Goal: Task Accomplishment & Management: Manage account settings

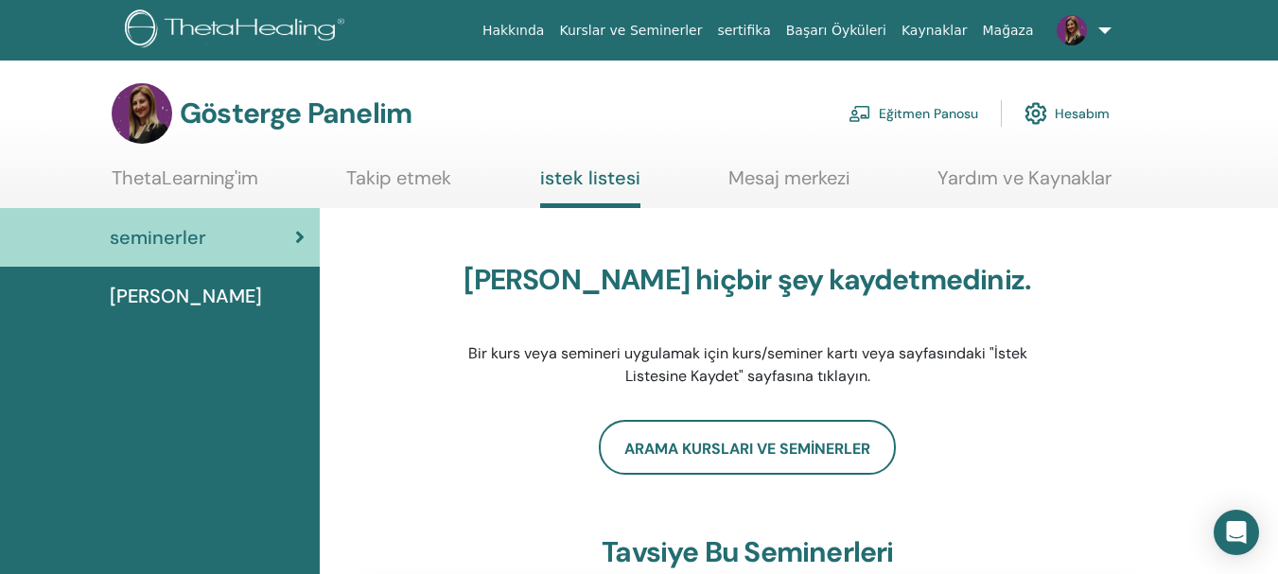
click at [1012, 31] on font "Mağaza" at bounding box center [1007, 30] width 51 height 15
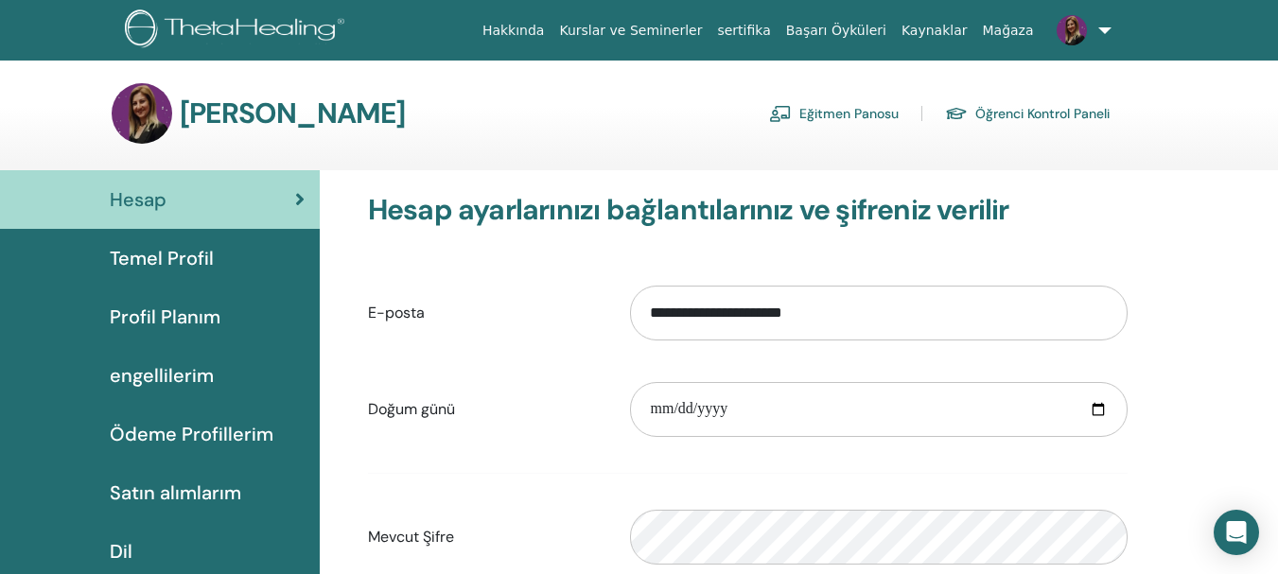
scroll to position [95, 0]
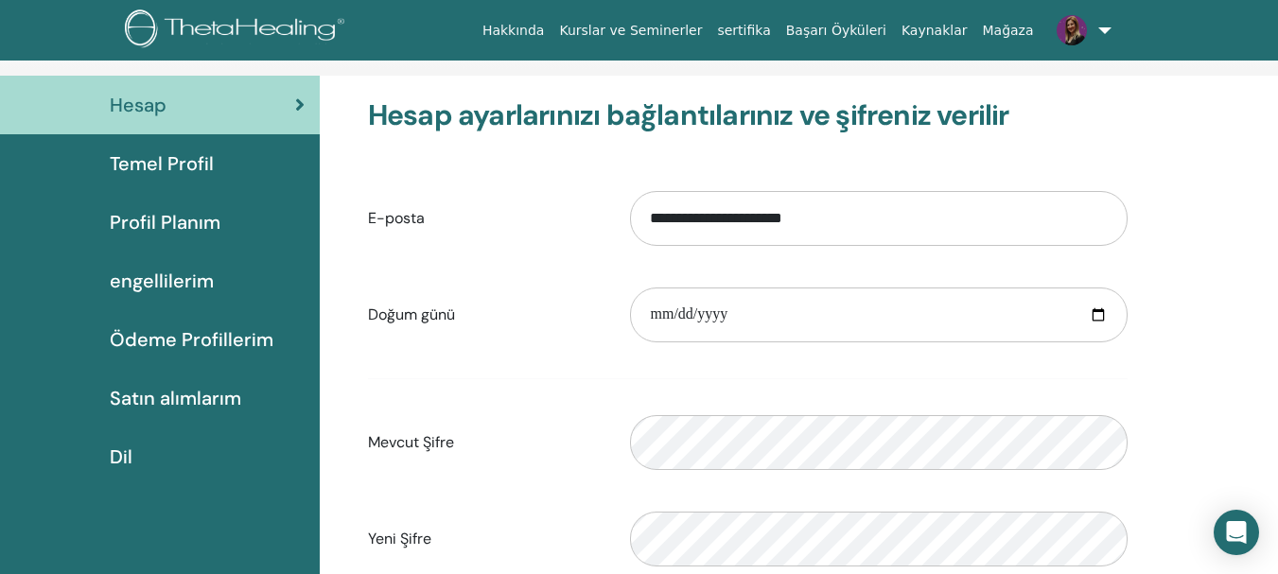
click at [199, 336] on font "Ödeme Profillerim" at bounding box center [192, 339] width 164 height 25
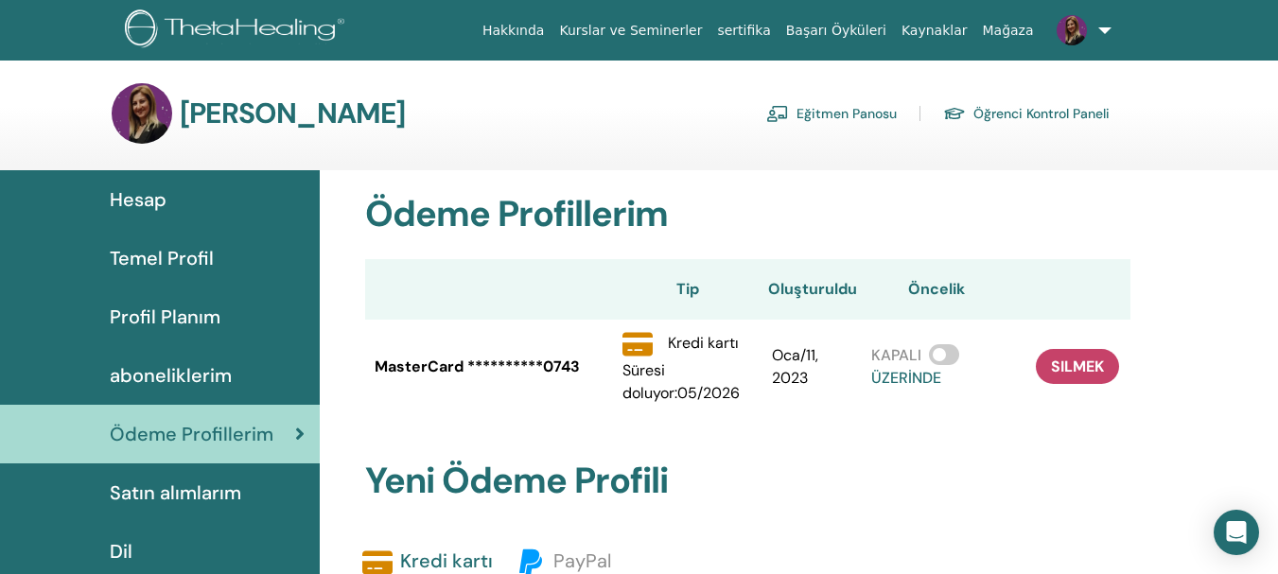
click at [154, 370] on span "aboneliklerim" at bounding box center [171, 375] width 122 height 28
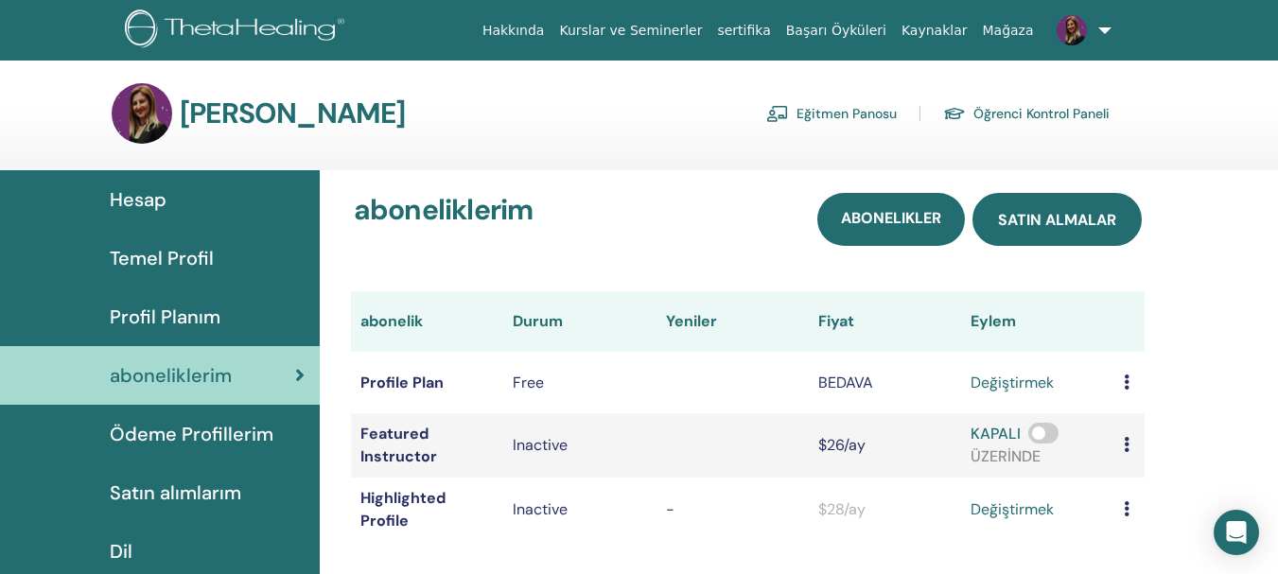
click at [1050, 230] on link "satın almalar" at bounding box center [1057, 219] width 169 height 53
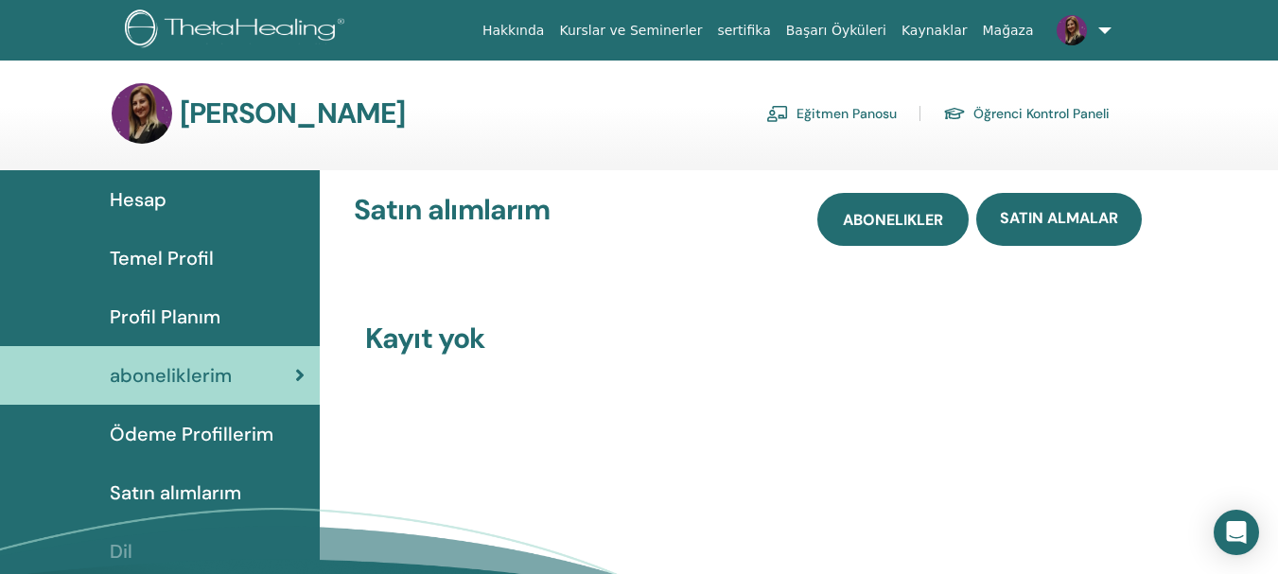
click at [893, 234] on link "abonelikler" at bounding box center [893, 219] width 151 height 53
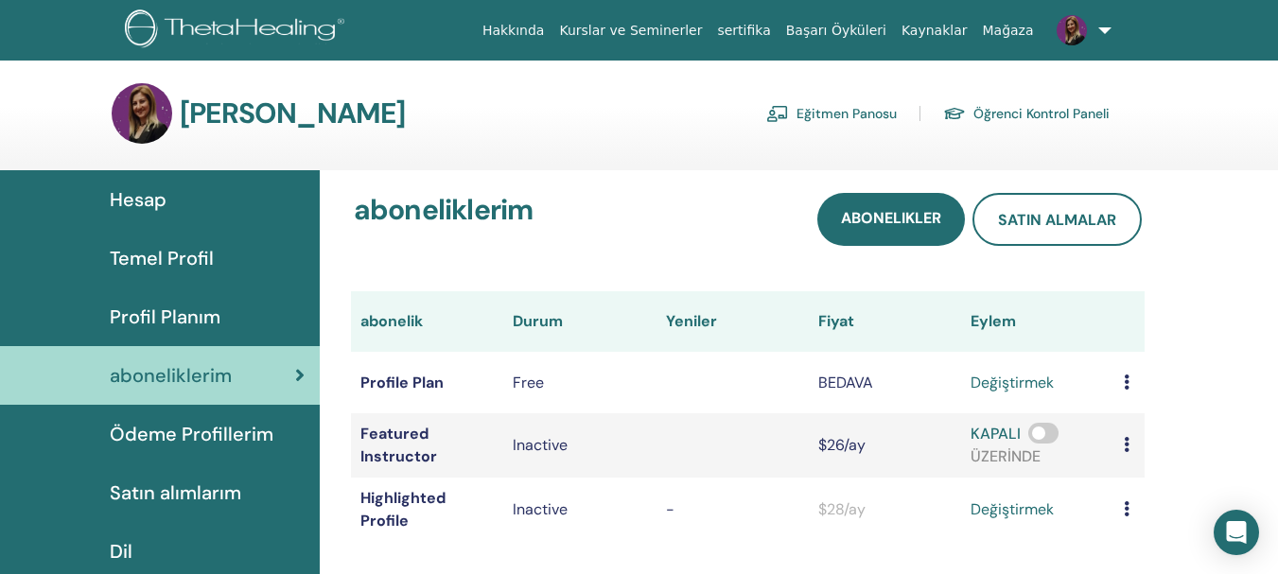
scroll to position [95, 0]
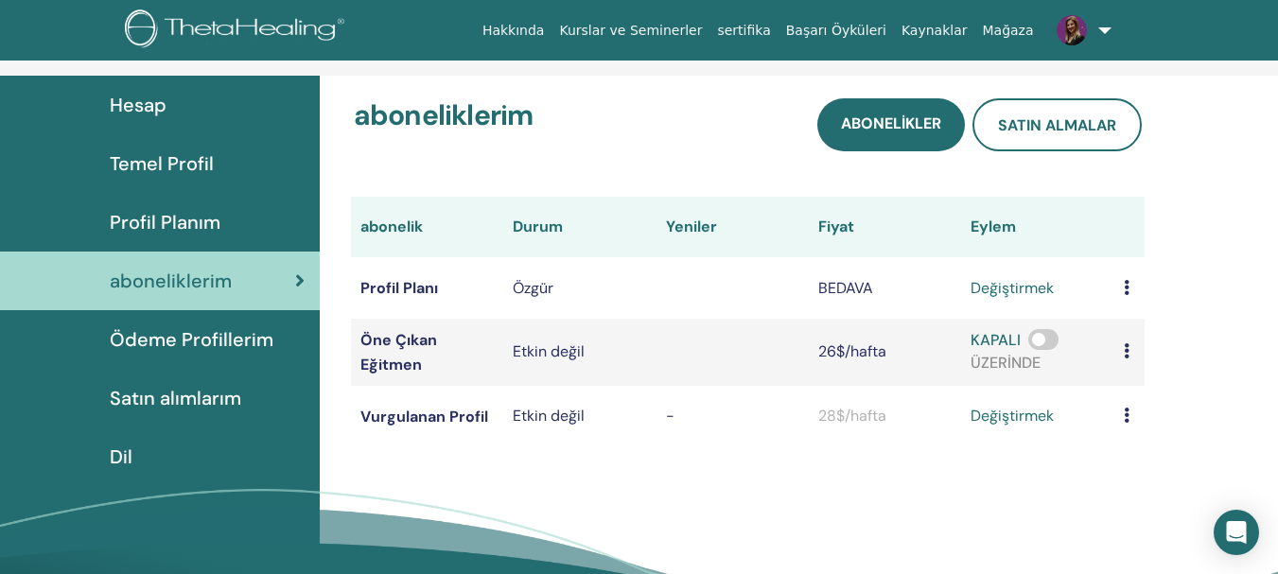
click at [1043, 339] on span at bounding box center [1044, 339] width 30 height 21
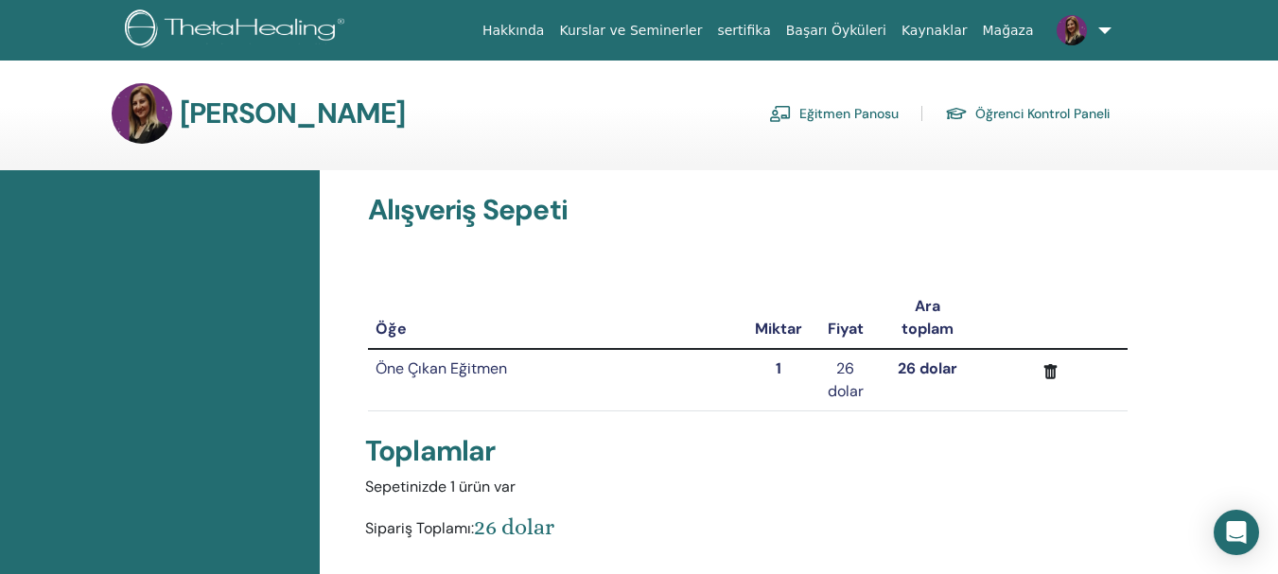
click at [854, 110] on font "Eğitmen Panosu" at bounding box center [849, 114] width 99 height 17
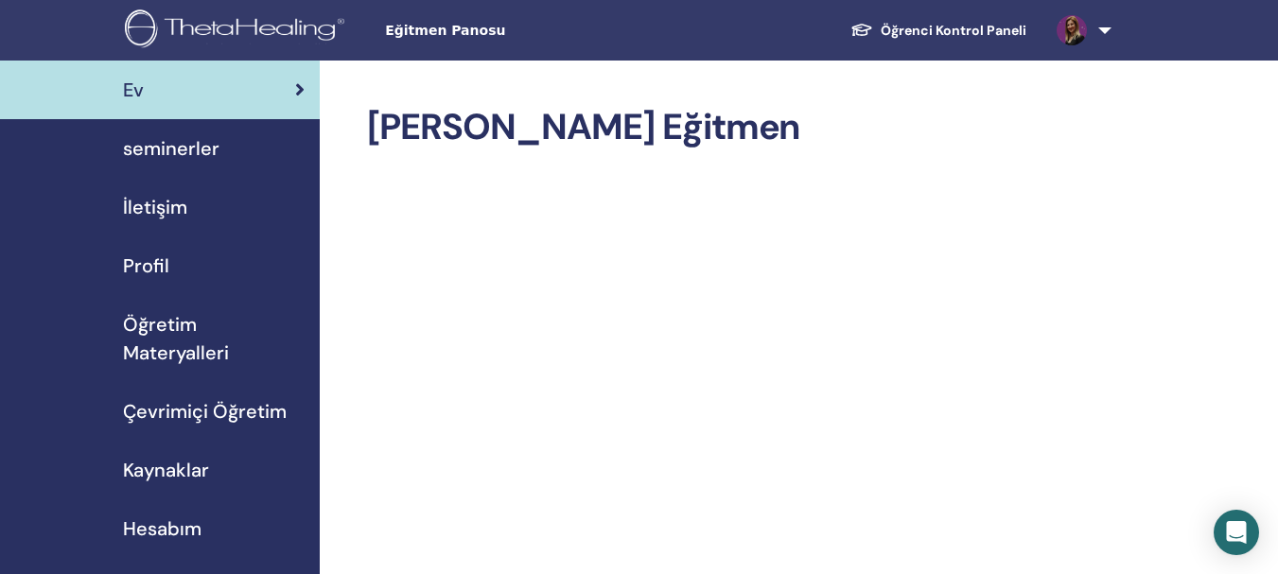
scroll to position [95, 0]
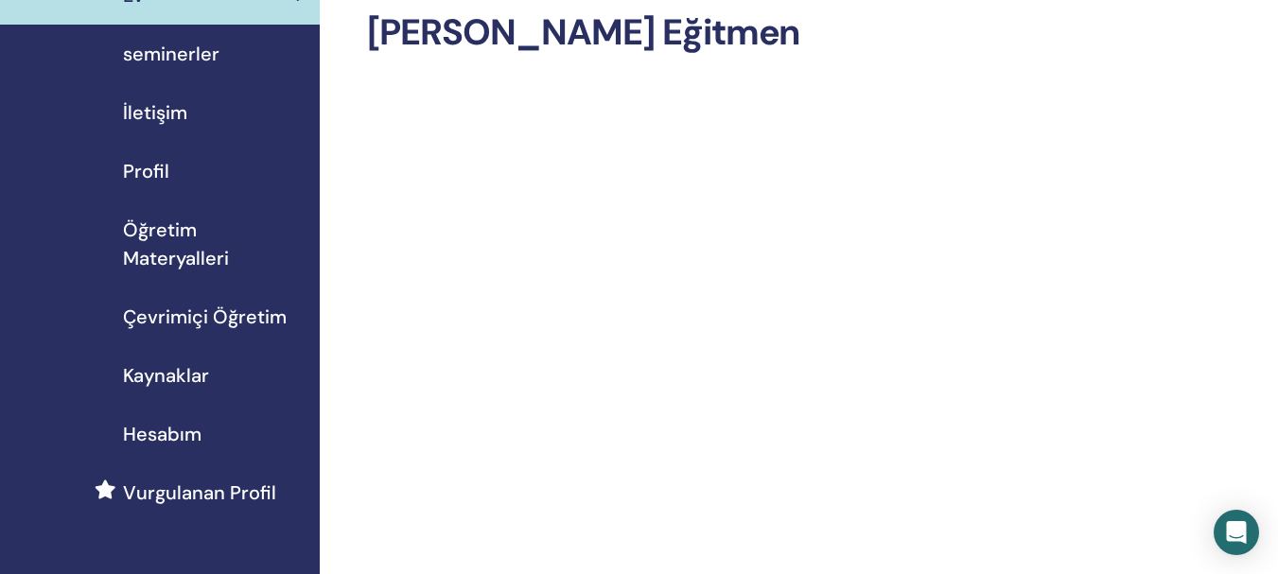
click at [181, 318] on span "Çevrimiçi Öğretim" at bounding box center [205, 317] width 164 height 28
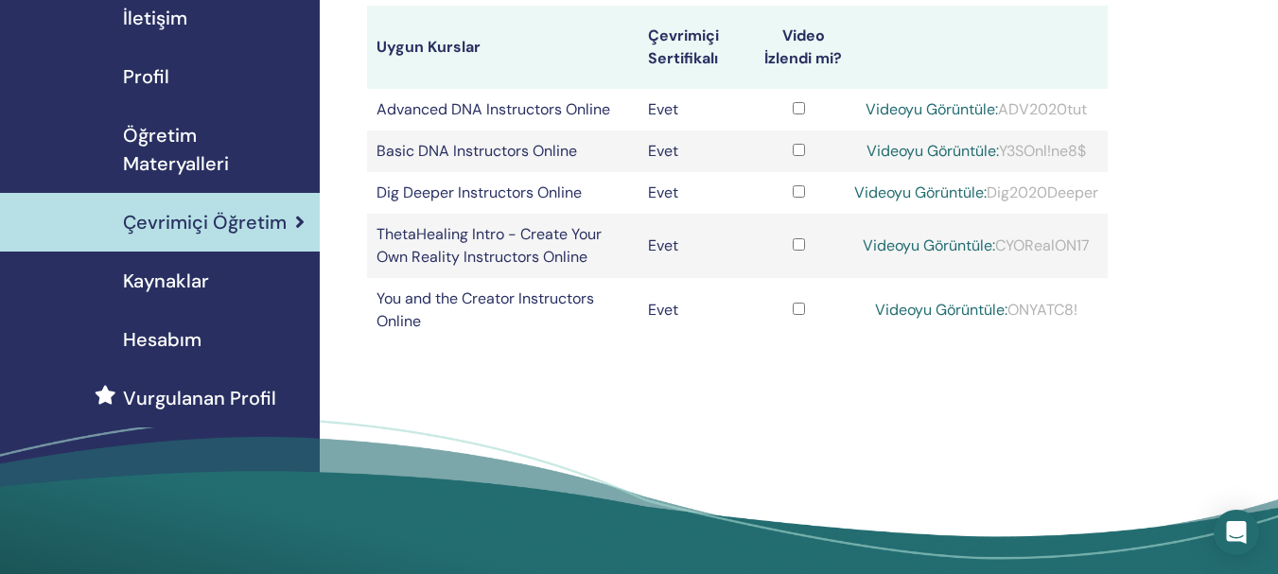
scroll to position [284, 0]
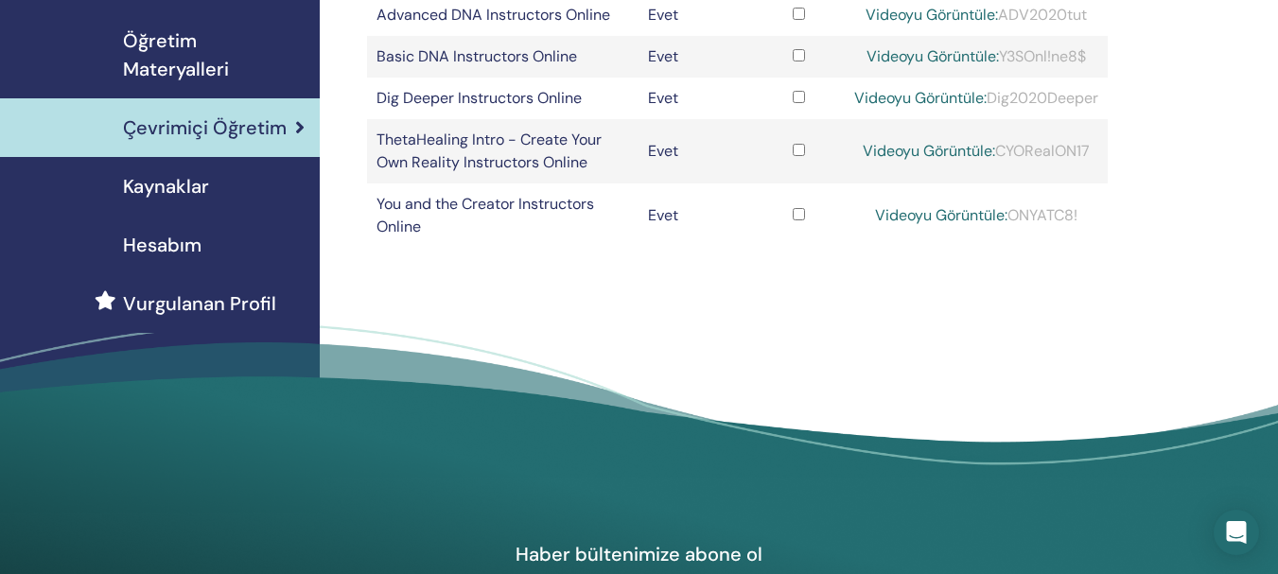
click at [158, 246] on span "Hesabım" at bounding box center [162, 245] width 79 height 28
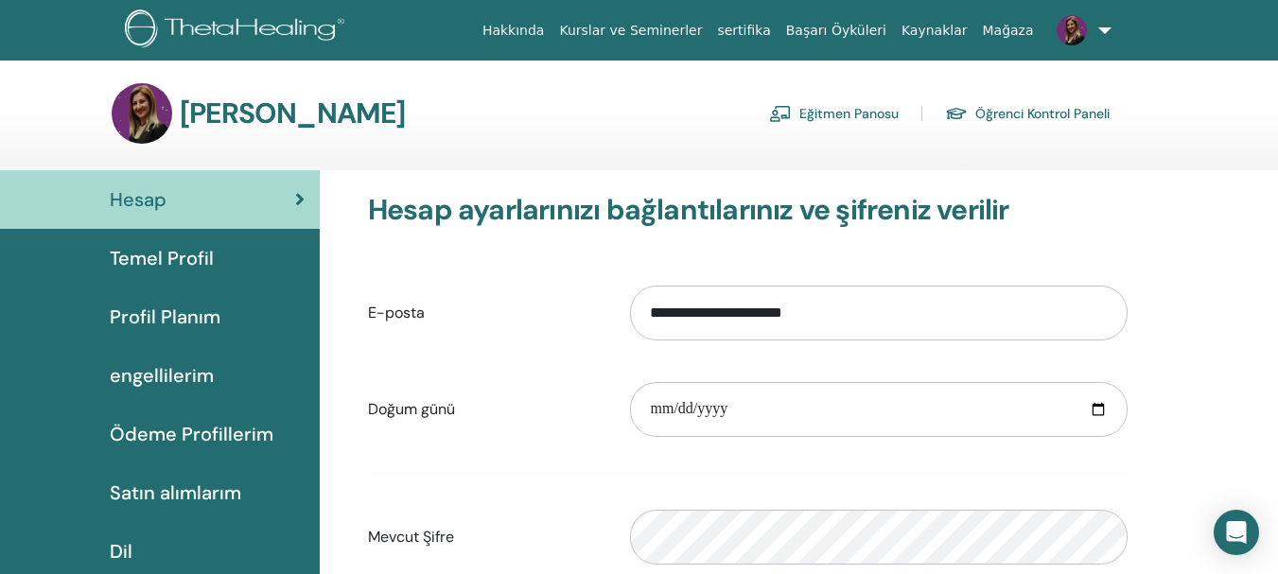
scroll to position [95, 0]
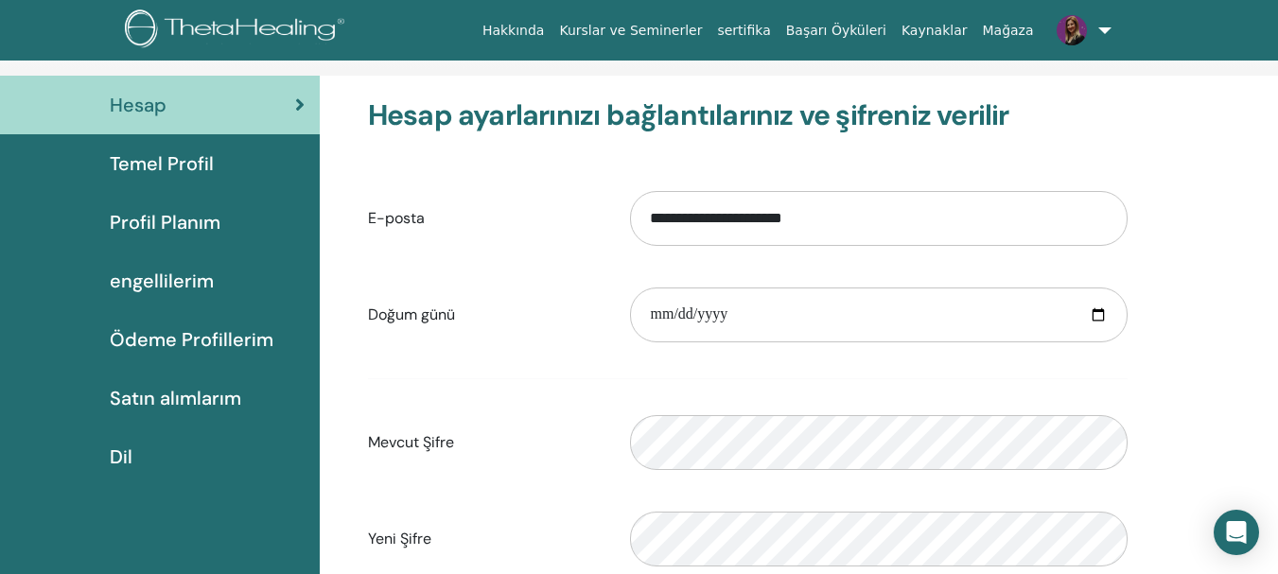
click at [182, 339] on font "Ödeme Profillerim" at bounding box center [192, 339] width 164 height 25
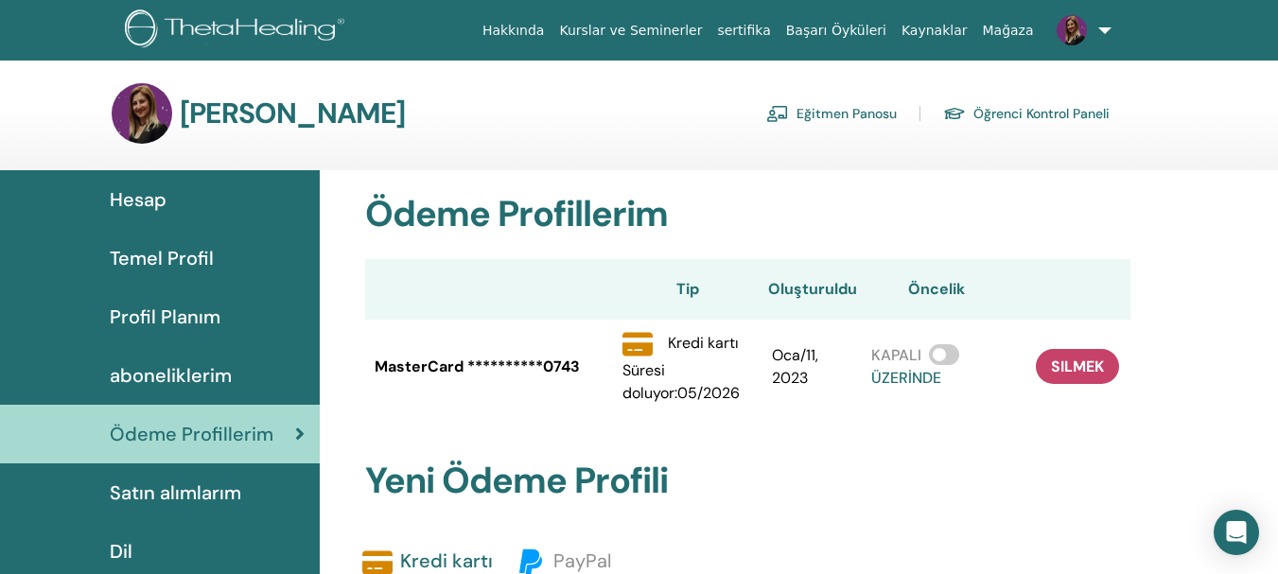
click at [1104, 31] on link at bounding box center [1081, 30] width 78 height 61
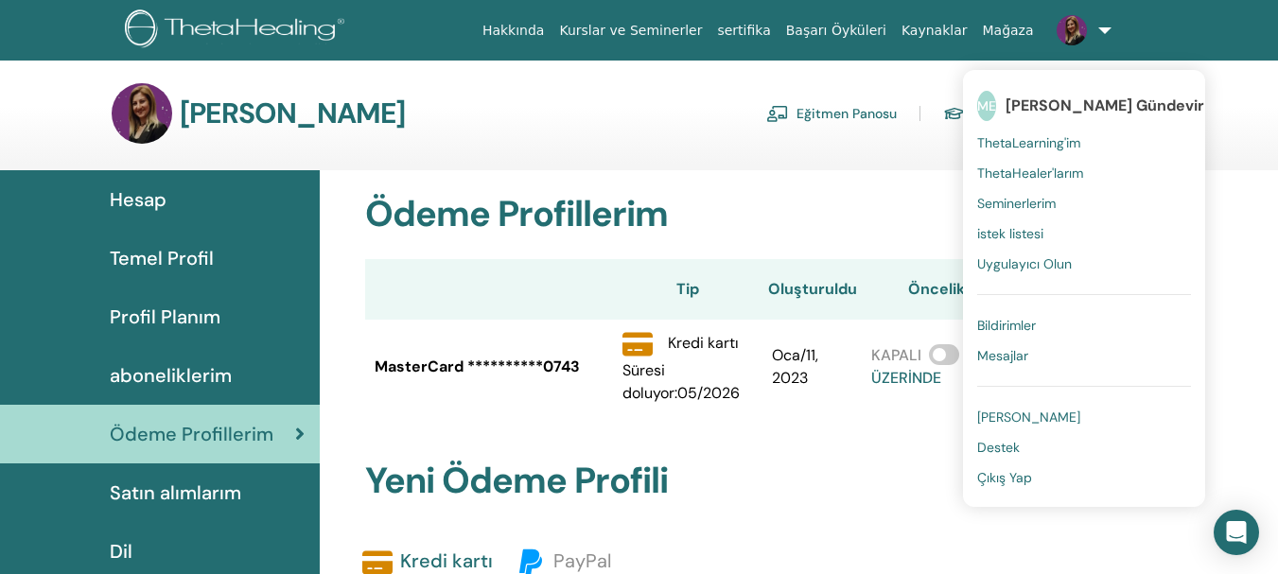
click at [162, 375] on span "aboneliklerim" at bounding box center [171, 375] width 122 height 28
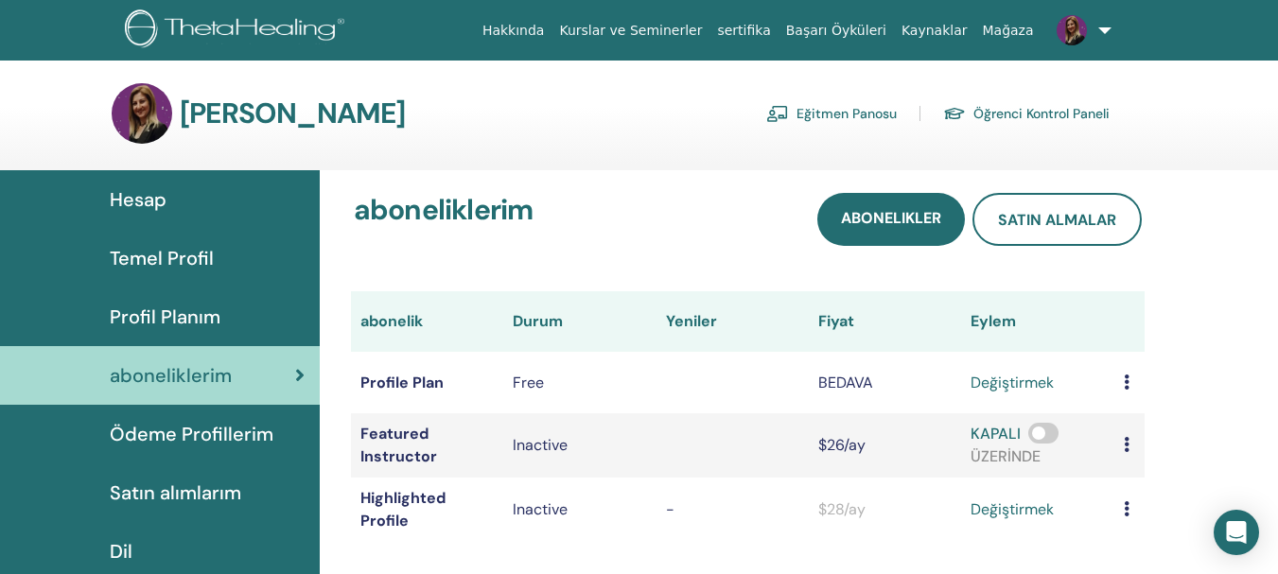
scroll to position [95, 0]
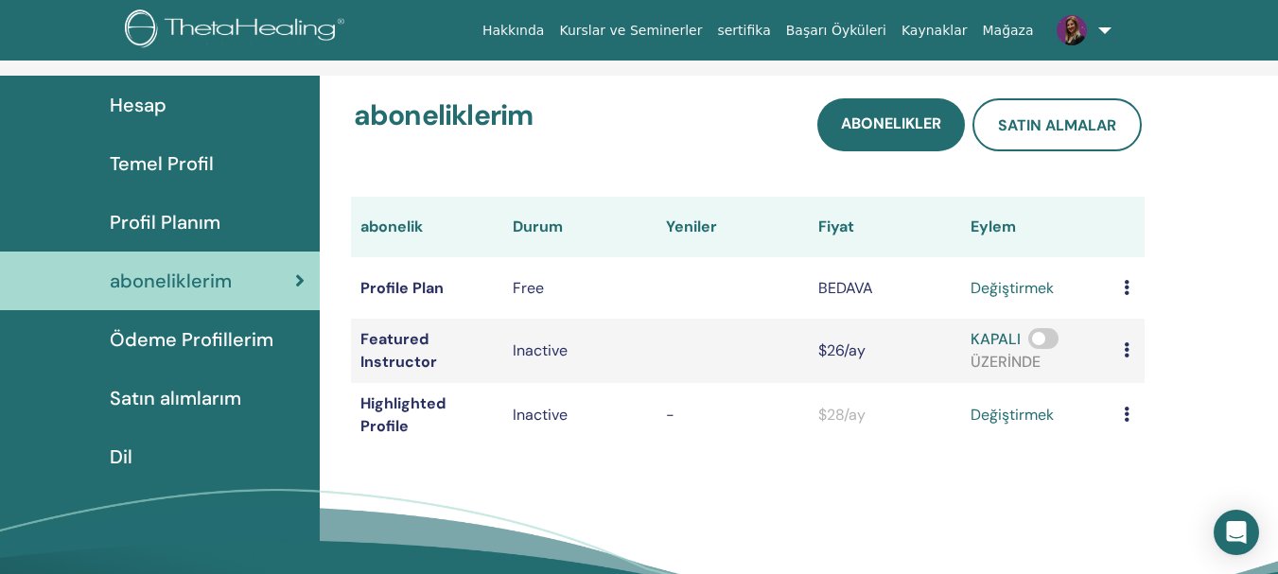
click at [169, 211] on span "Profil Planım" at bounding box center [165, 222] width 111 height 28
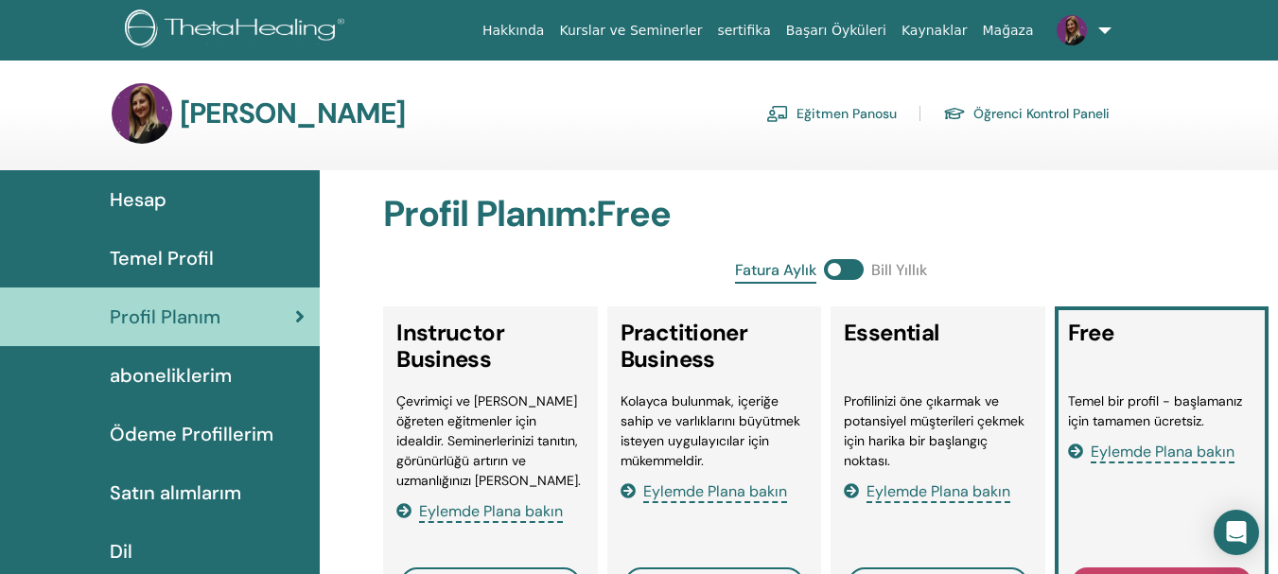
click at [843, 108] on link "Eğitmen Panosu" at bounding box center [831, 113] width 131 height 30
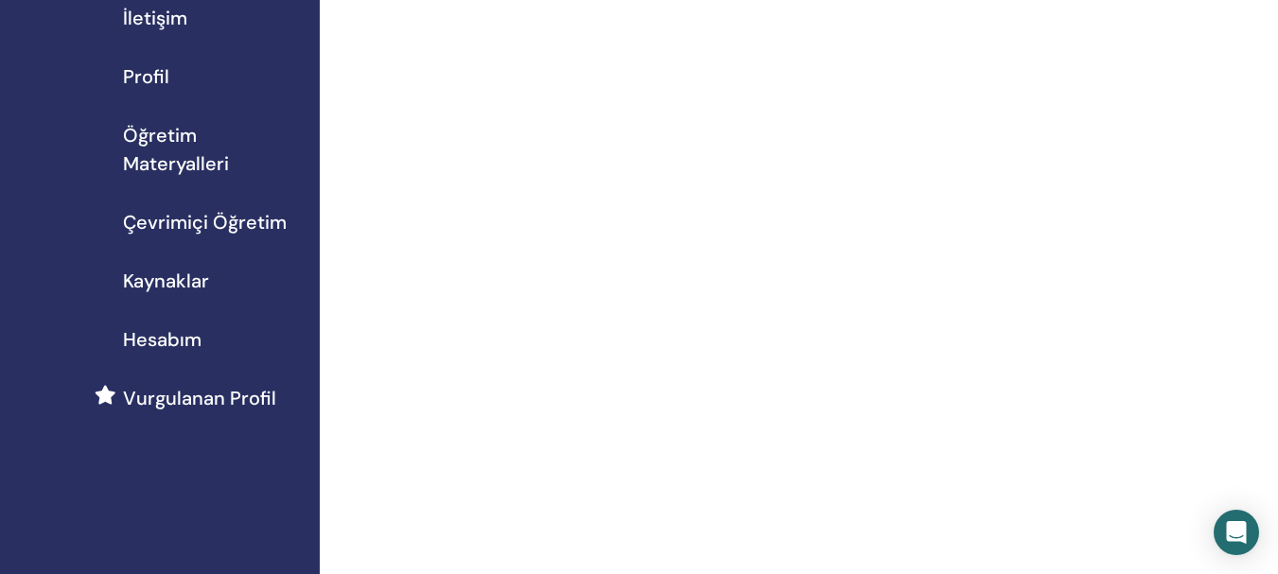
scroll to position [95, 0]
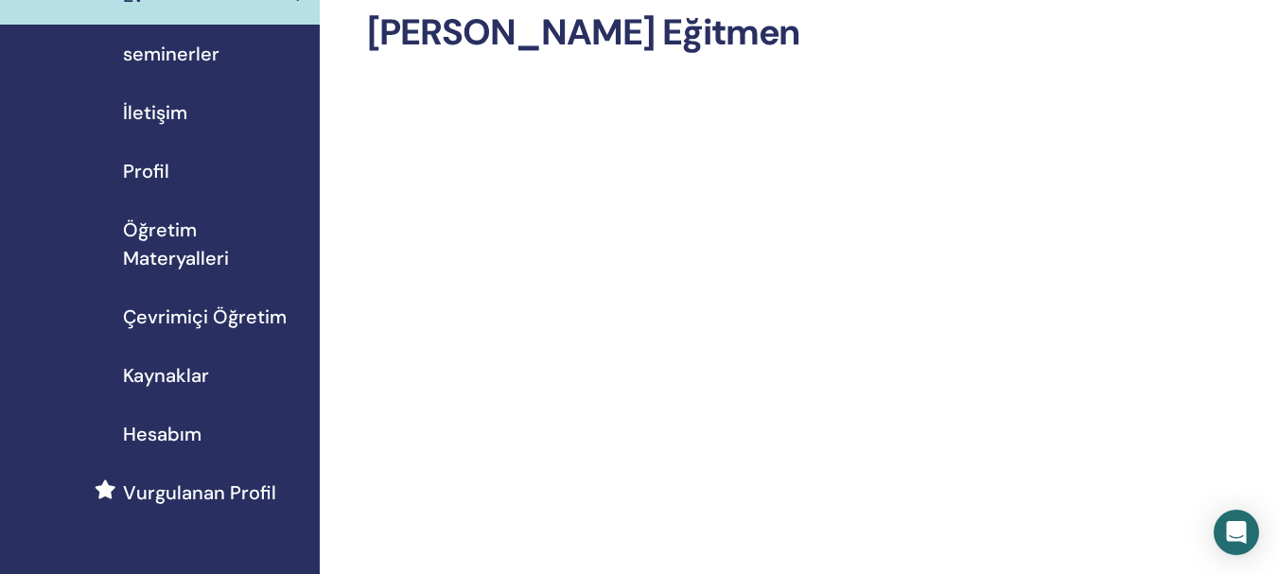
click at [171, 240] on span "Öğretim Materyalleri" at bounding box center [214, 244] width 182 height 57
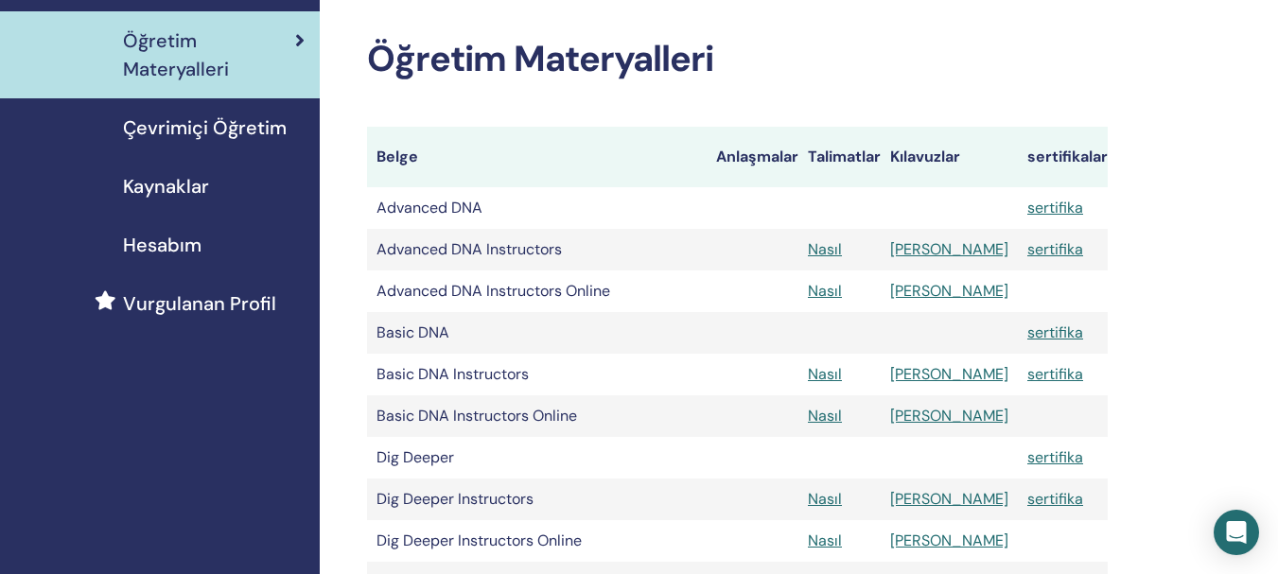
scroll to position [189, 0]
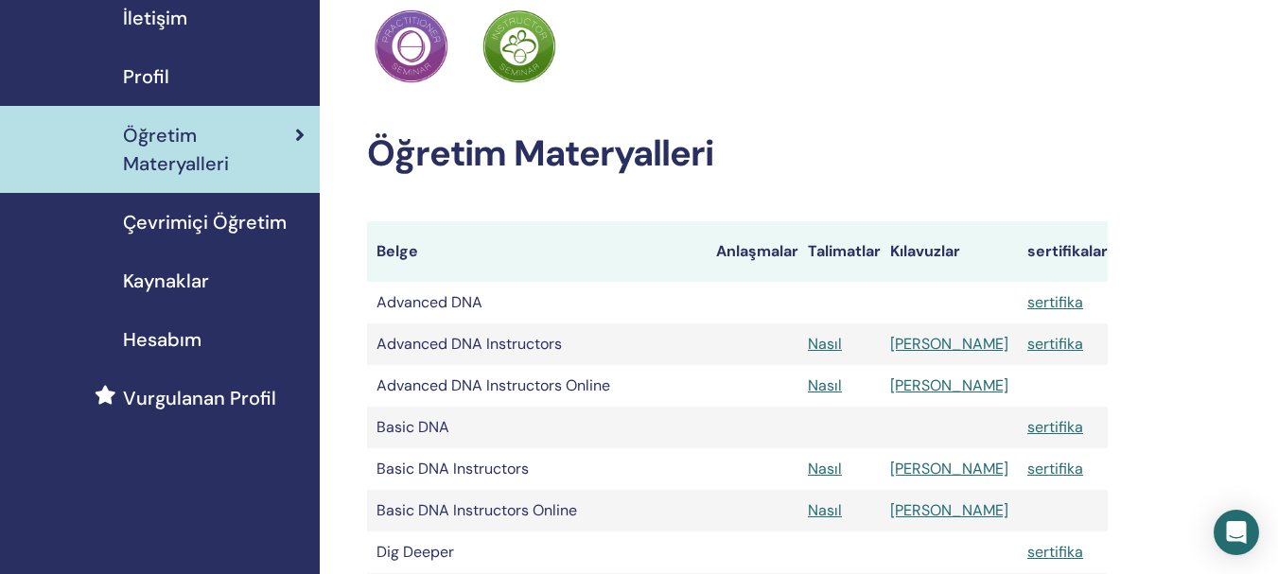
click at [177, 221] on span "Çevrimiçi Öğretim" at bounding box center [205, 222] width 164 height 28
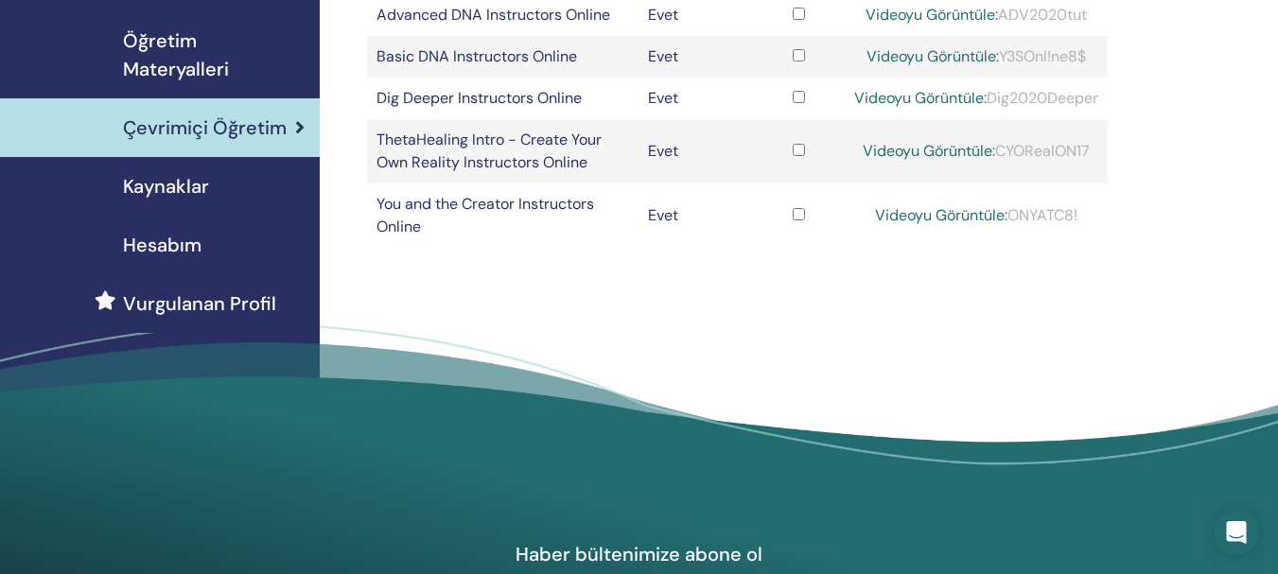
scroll to position [189, 0]
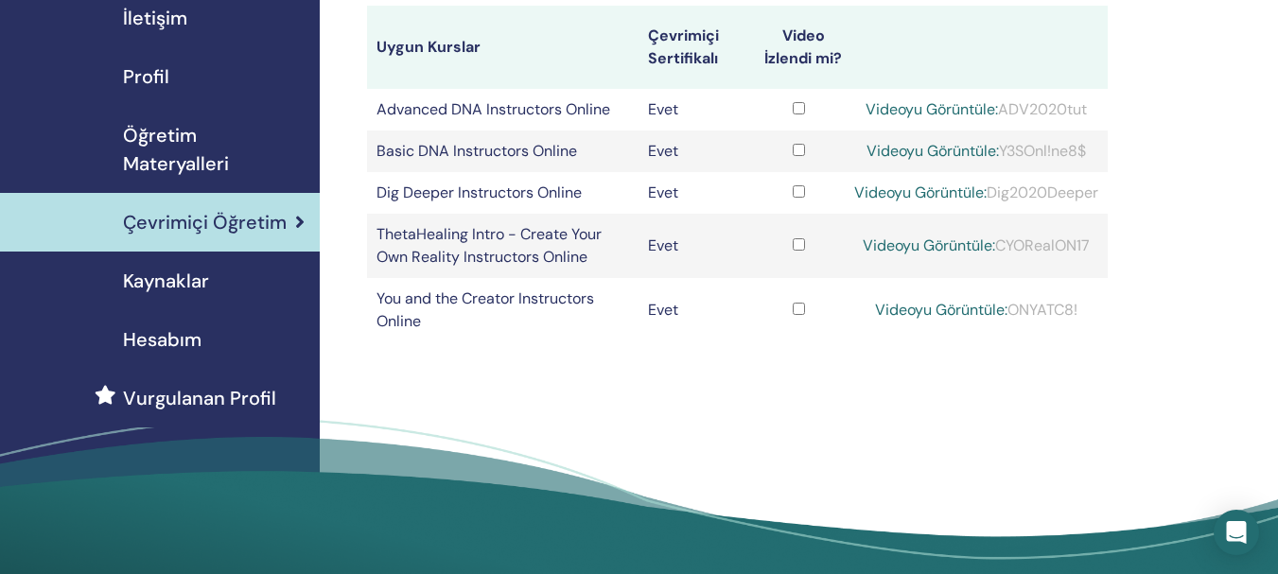
click at [184, 273] on span "Kaynaklar" at bounding box center [166, 281] width 86 height 28
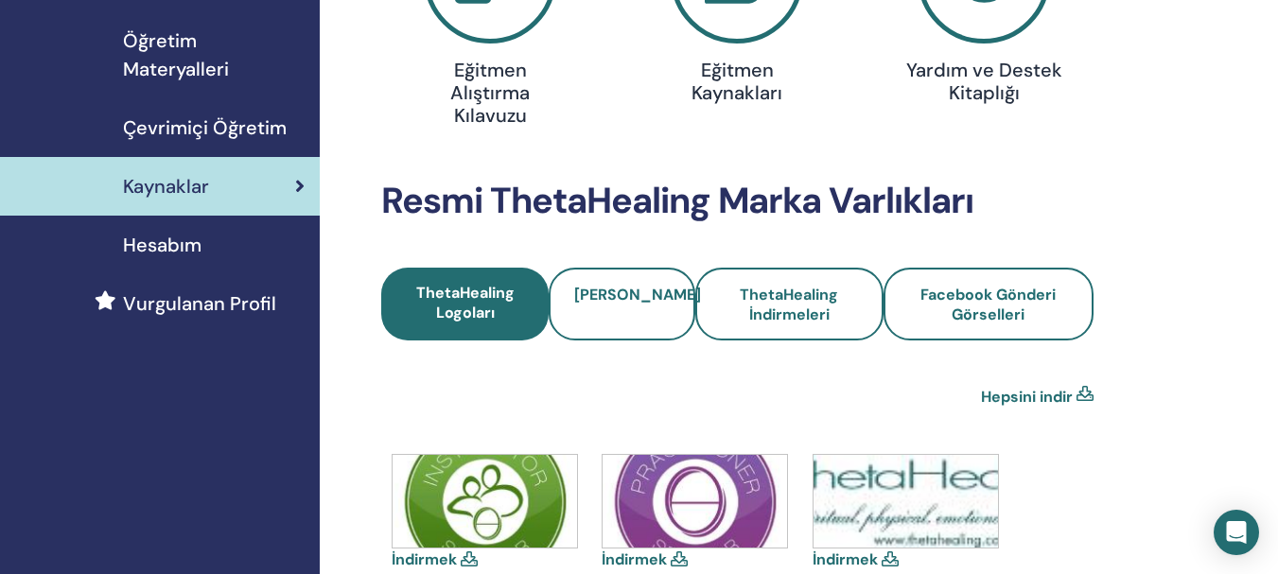
scroll to position [189, 0]
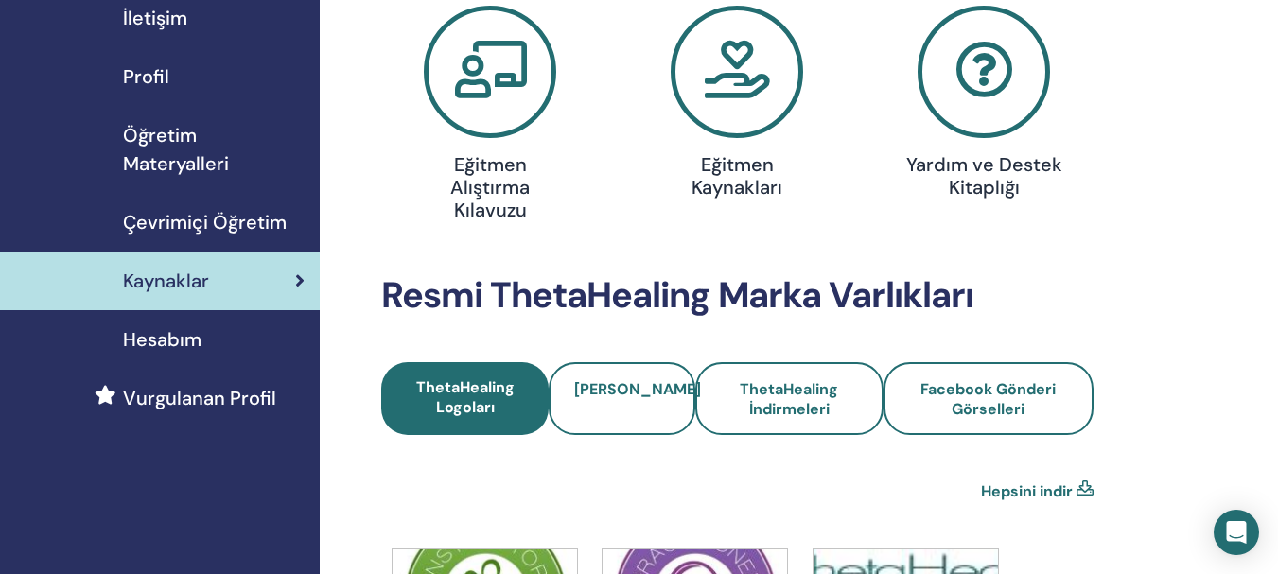
click at [998, 87] on icon at bounding box center [984, 72] width 132 height 132
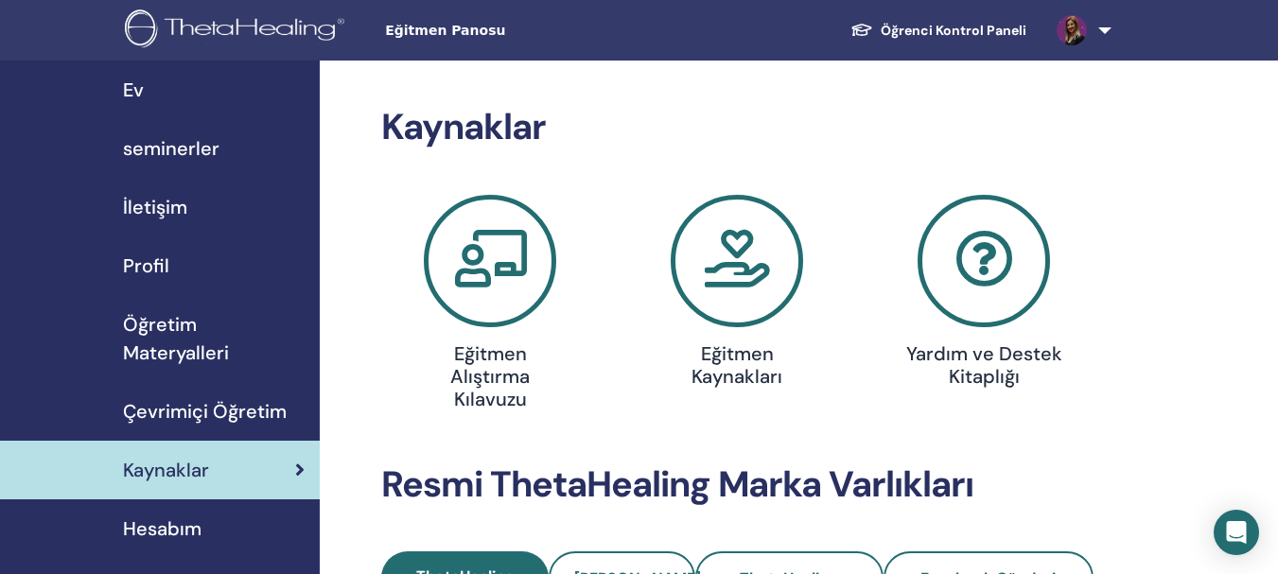
scroll to position [189, 0]
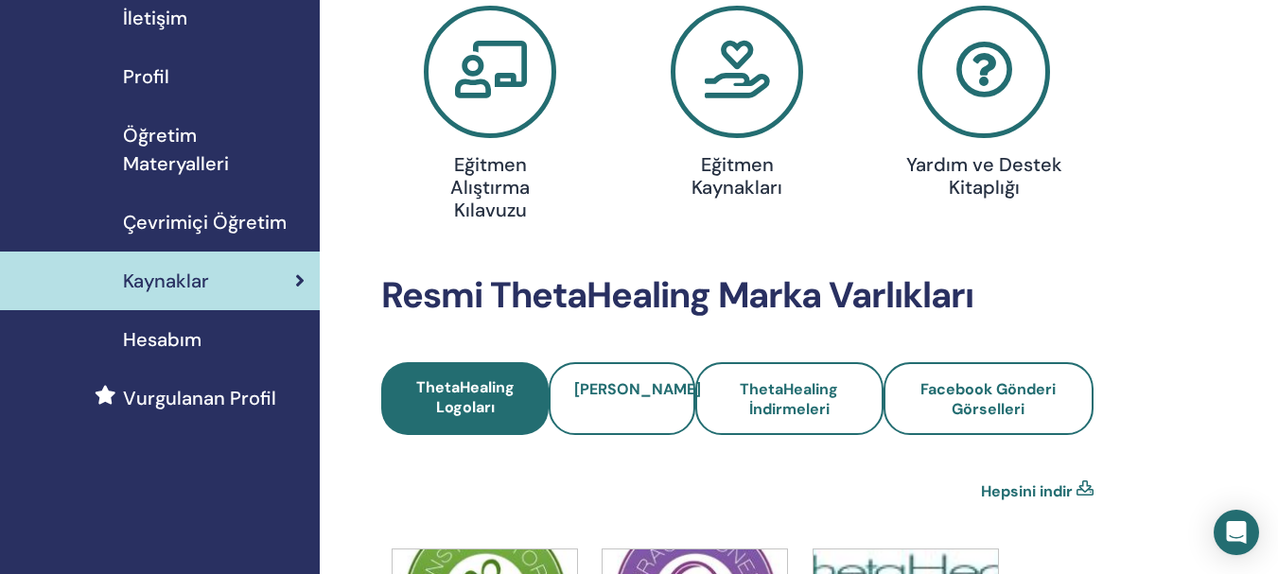
click at [194, 332] on span "Hesabım" at bounding box center [162, 340] width 79 height 28
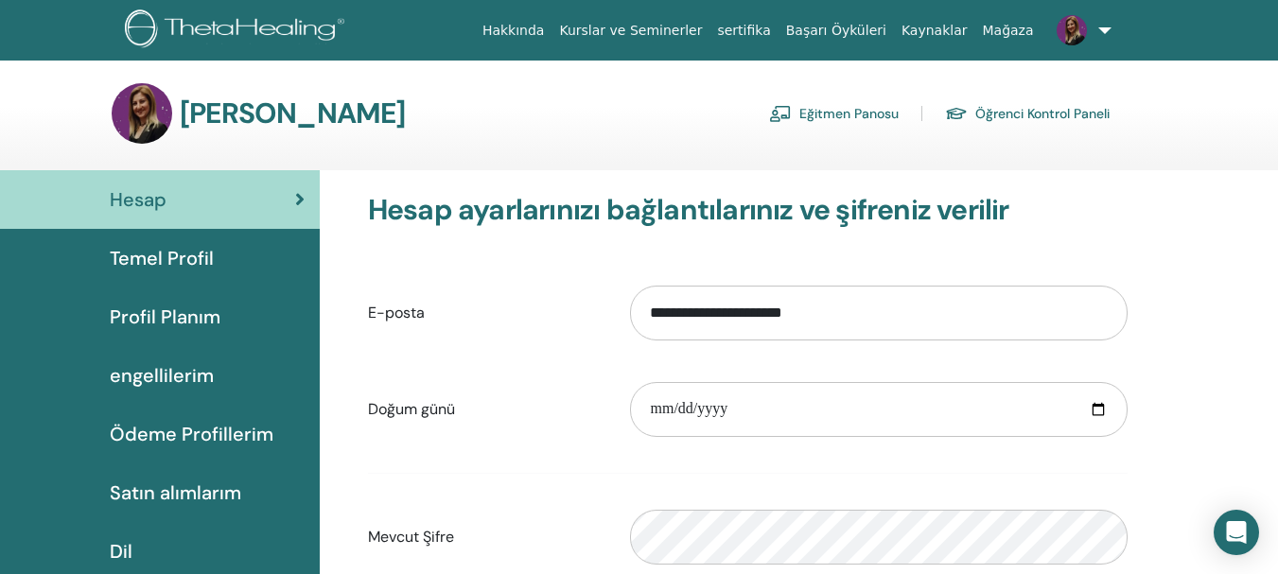
click at [163, 253] on font "Temel Profil" at bounding box center [162, 258] width 104 height 25
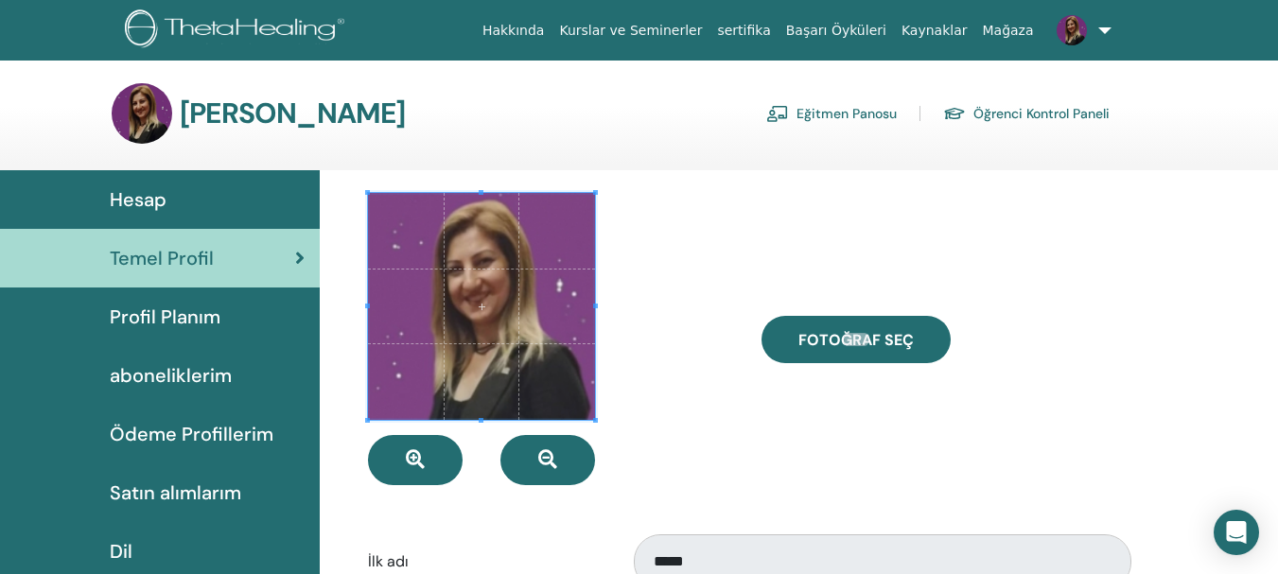
click at [181, 317] on span "Profil Planım" at bounding box center [165, 317] width 111 height 28
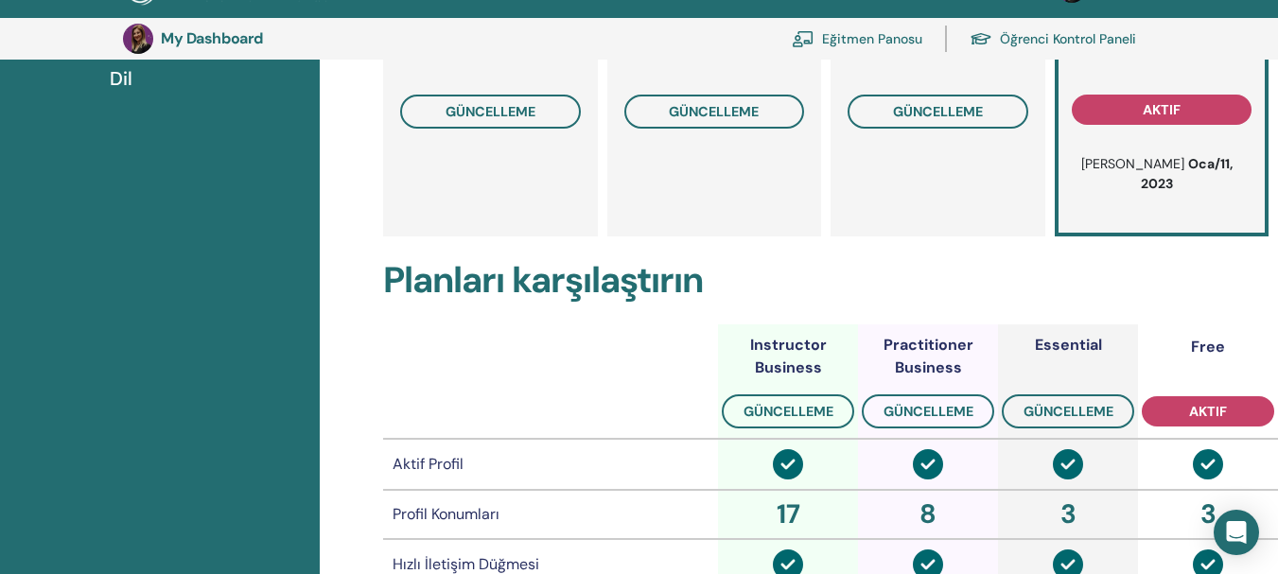
scroll to position [231, 0]
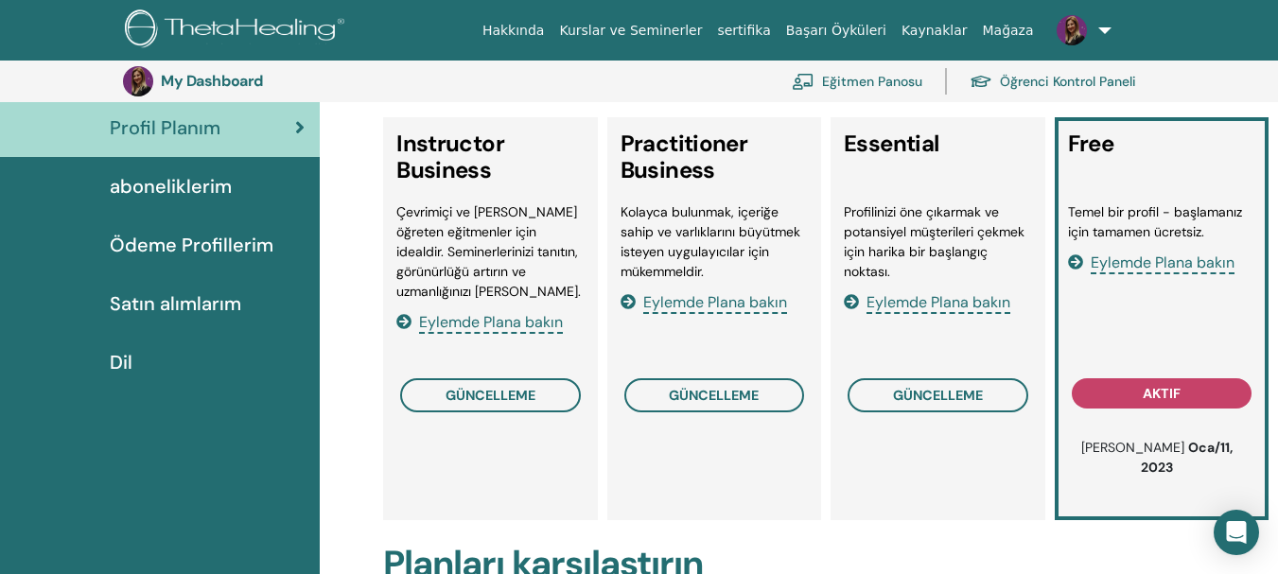
click at [185, 187] on span "aboneliklerim" at bounding box center [171, 186] width 122 height 28
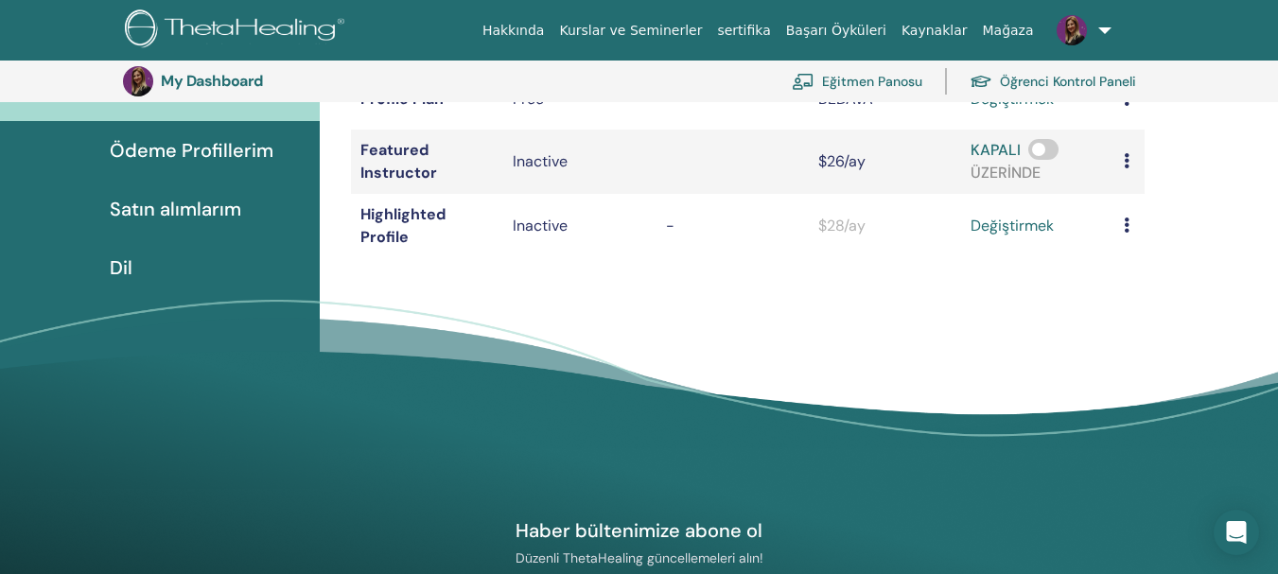
scroll to position [231, 0]
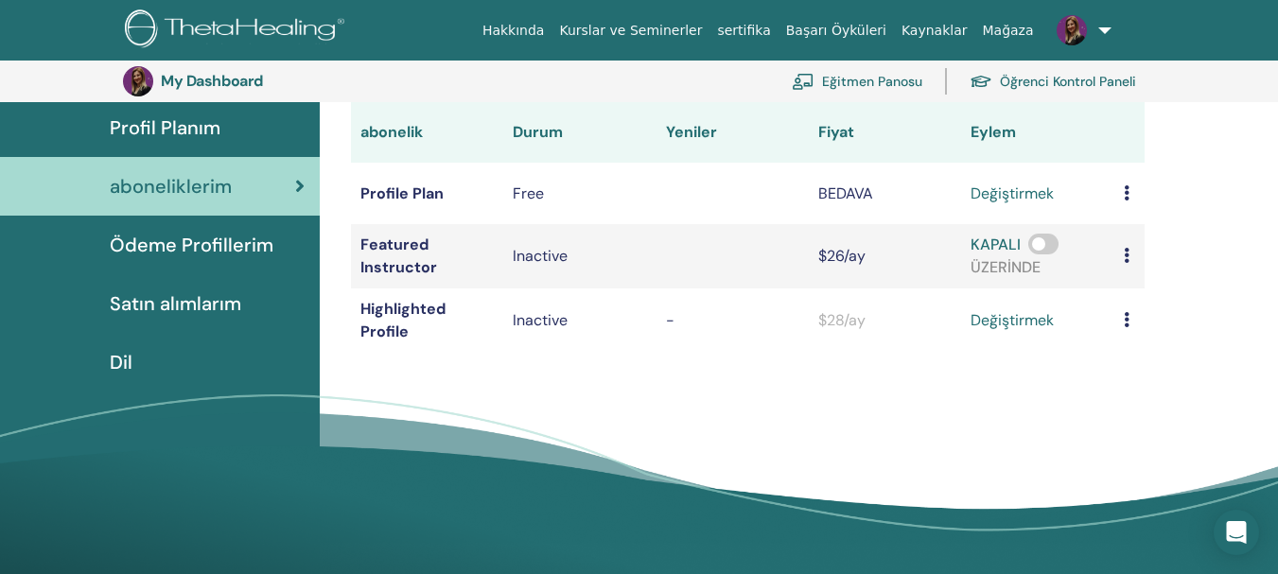
click at [164, 240] on span "Ödeme Profillerim" at bounding box center [192, 245] width 164 height 28
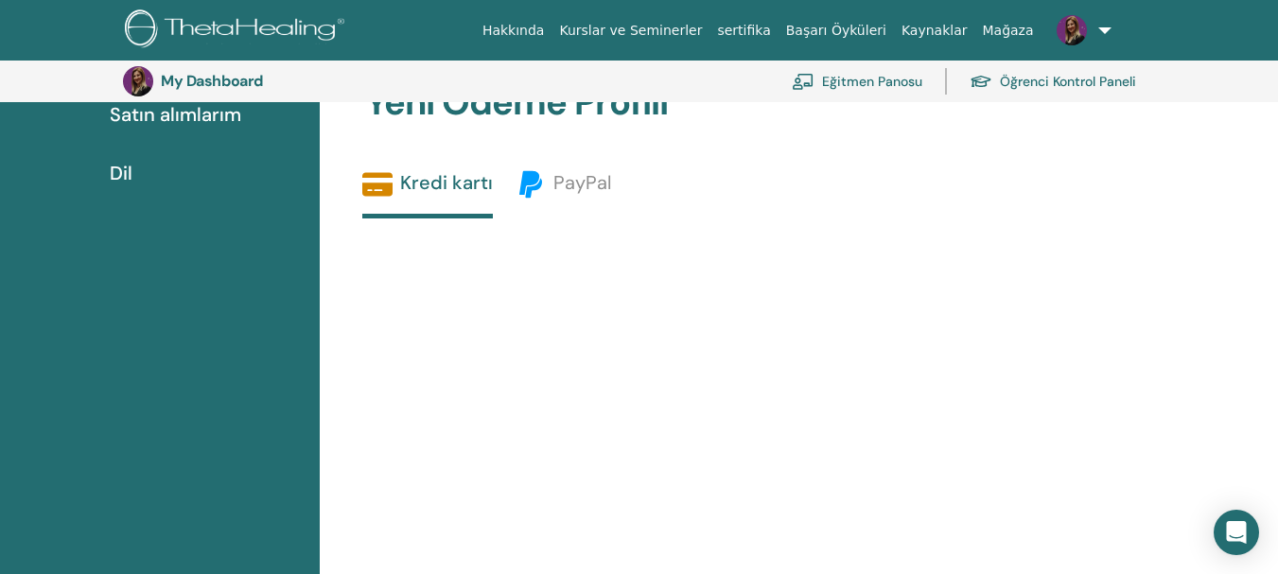
scroll to position [326, 0]
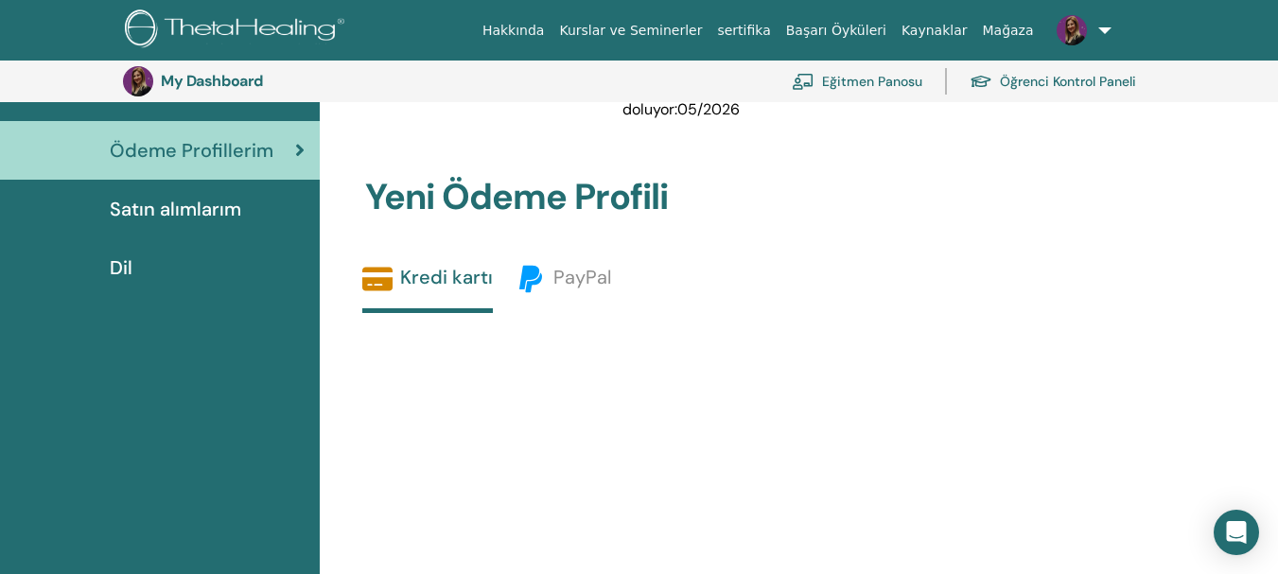
click at [221, 206] on span "Satın alımlarım" at bounding box center [176, 209] width 132 height 28
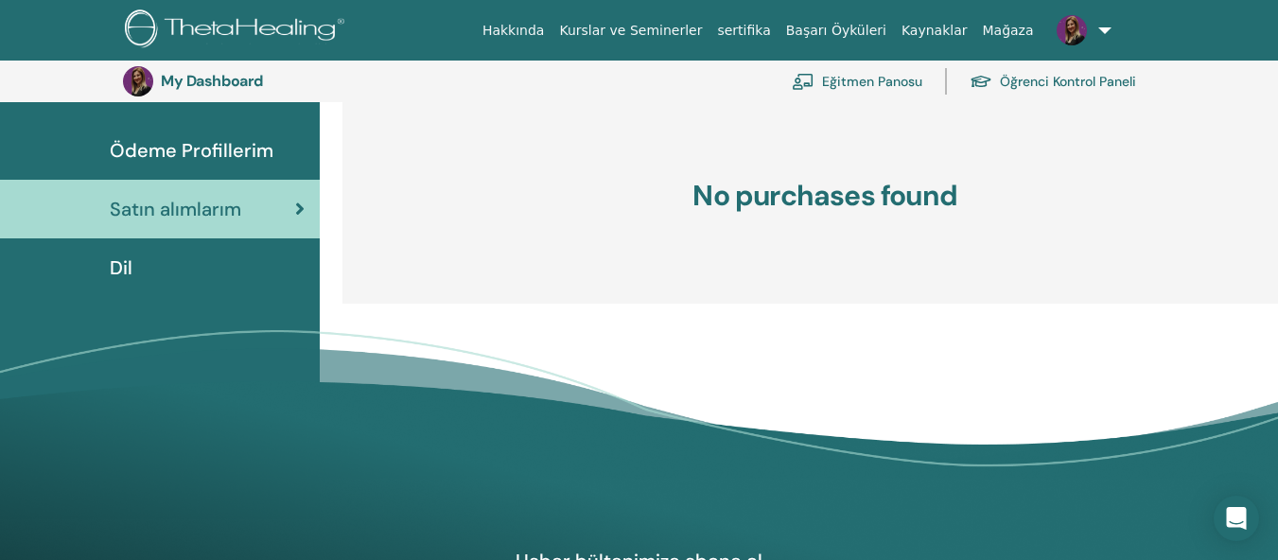
scroll to position [231, 0]
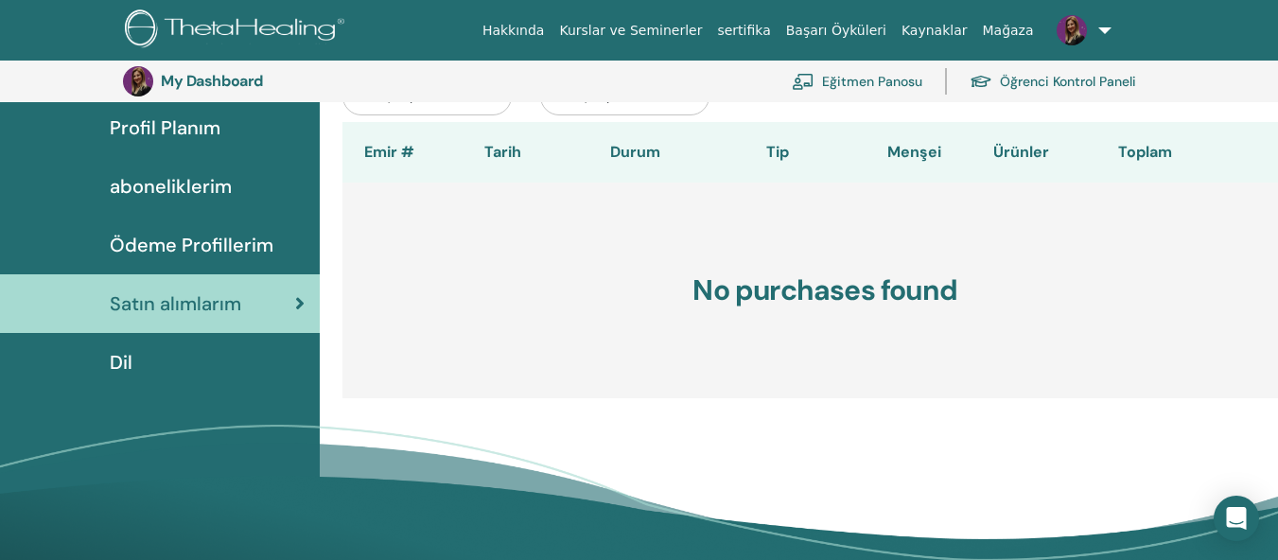
click at [155, 350] on div "Dil" at bounding box center [160, 362] width 290 height 28
